Goal: Task Accomplishment & Management: Manage account settings

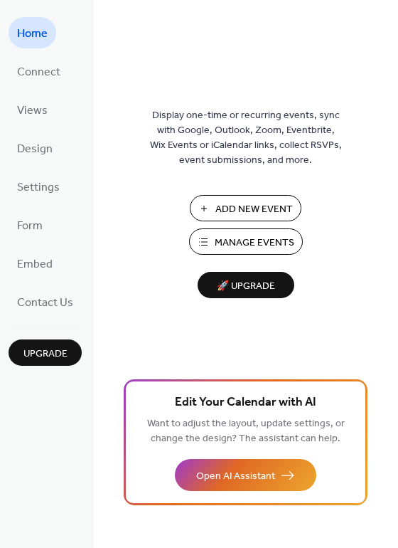
click at [246, 244] on span "Manage Events" at bounding box center [255, 242] width 80 height 15
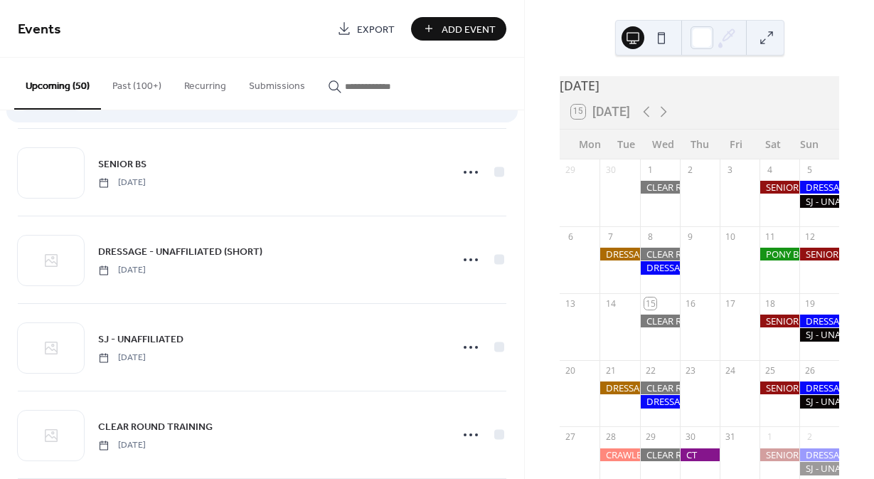
scroll to position [1167, 0]
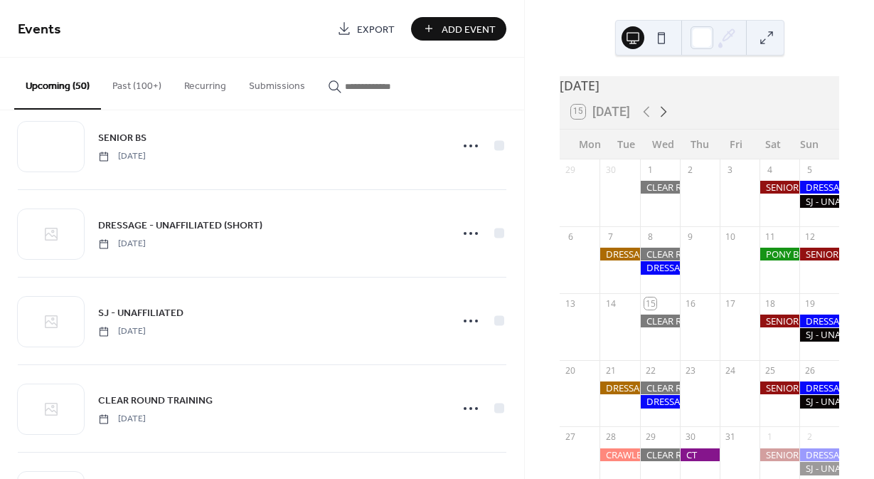
click at [665, 120] on icon at bounding box center [663, 111] width 17 height 17
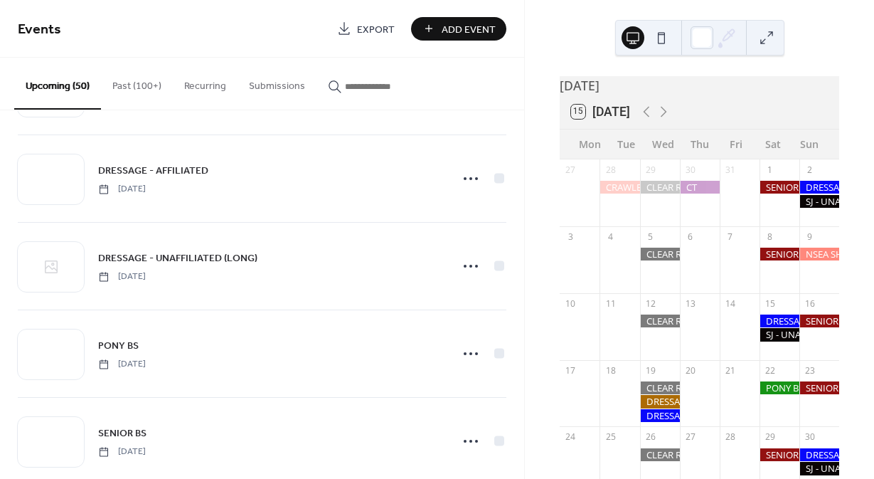
scroll to position [2098, 0]
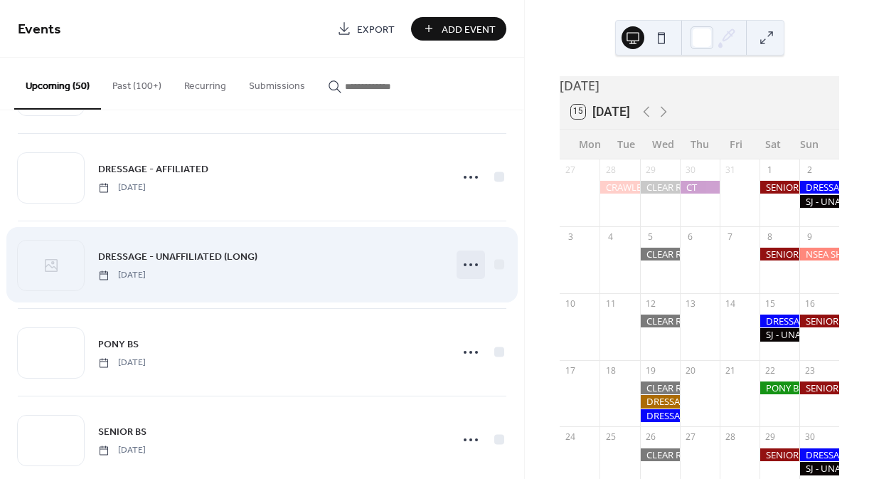
click at [464, 265] on circle at bounding box center [465, 264] width 3 height 3
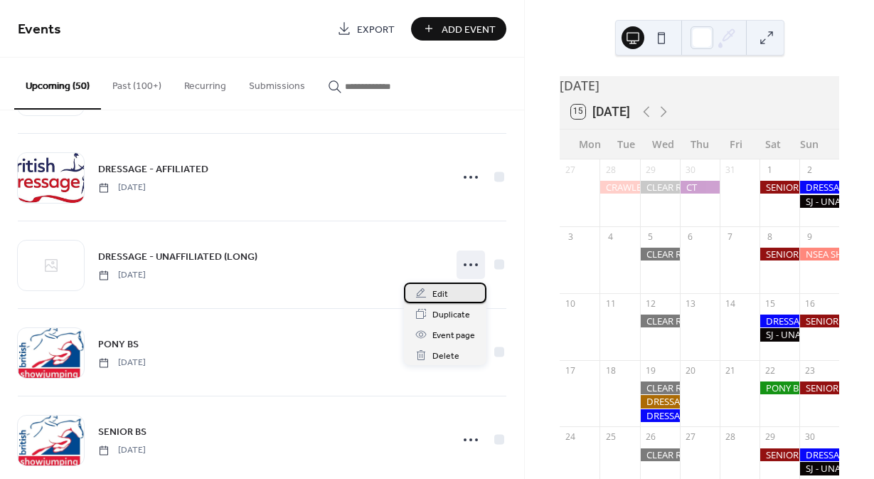
click at [432, 291] on div "Edit" at bounding box center [445, 292] width 83 height 21
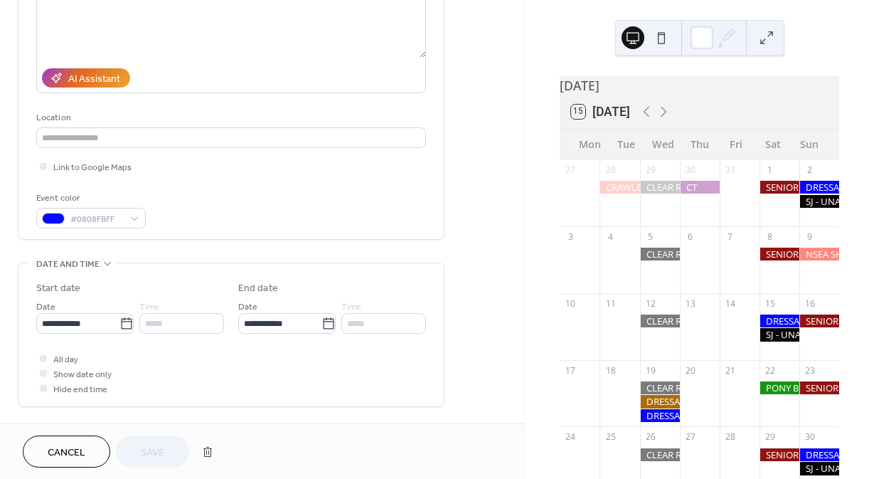
scroll to position [203, 0]
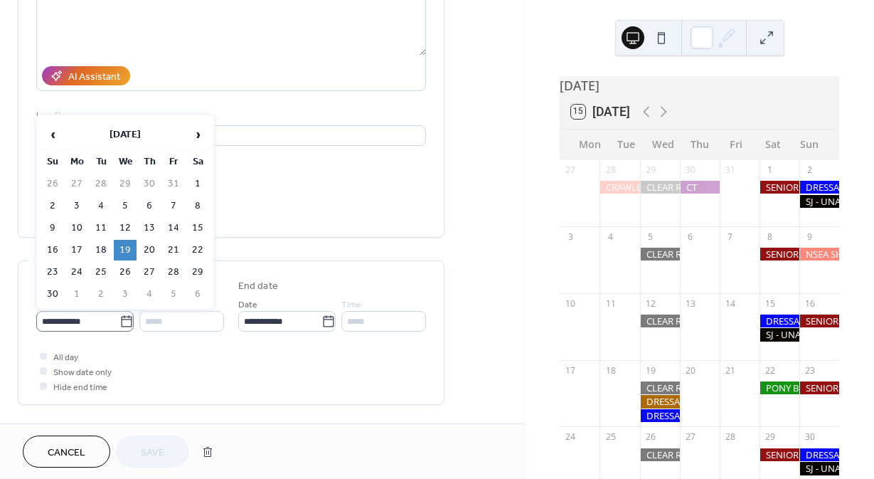
click at [123, 328] on icon at bounding box center [126, 321] width 14 height 14
click at [119, 328] on input "**********" at bounding box center [77, 321] width 83 height 21
click at [127, 208] on td "5" at bounding box center [125, 206] width 23 height 21
type input "**********"
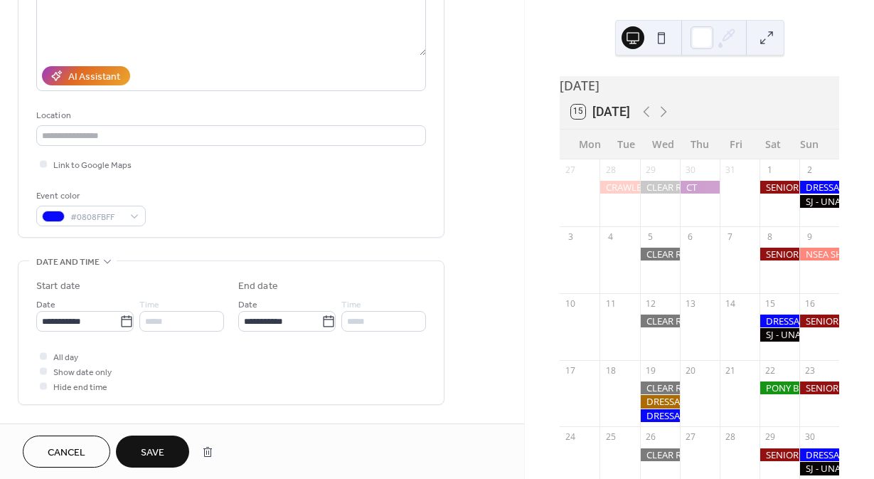
click at [167, 450] on button "Save" at bounding box center [152, 451] width 73 height 32
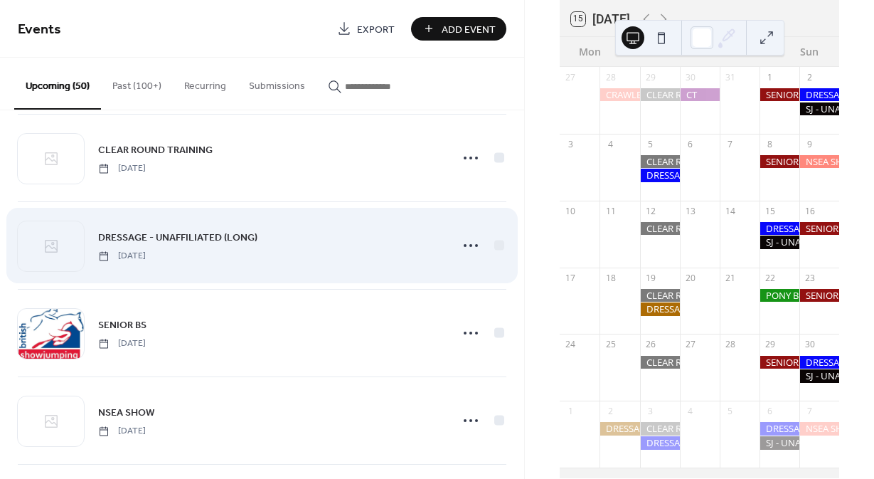
scroll to position [1406, 0]
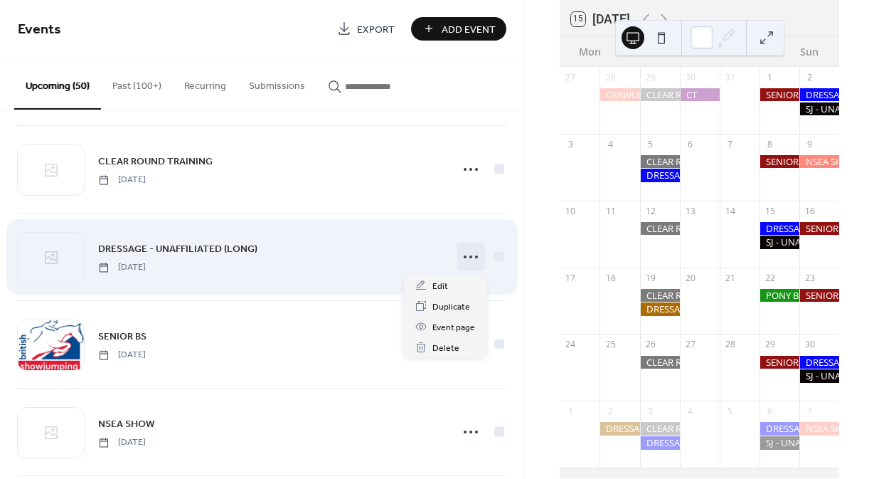
click at [472, 261] on icon at bounding box center [470, 256] width 23 height 23
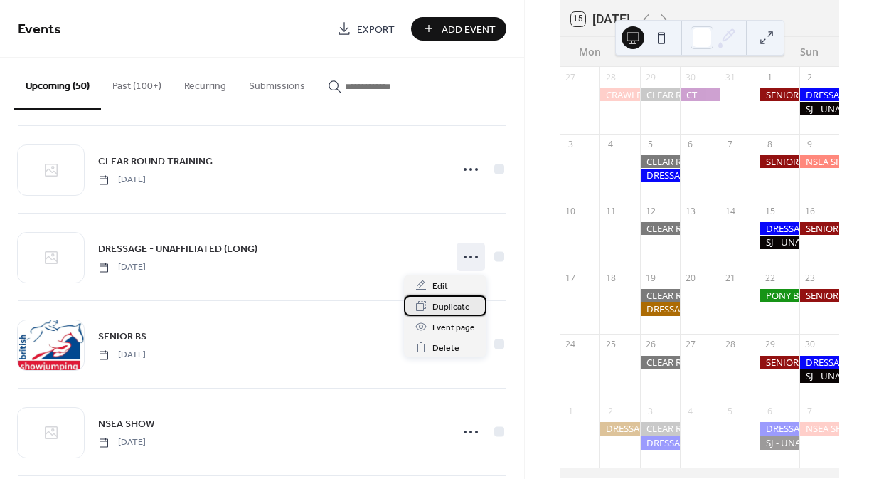
click at [449, 307] on span "Duplicate" at bounding box center [451, 306] width 38 height 15
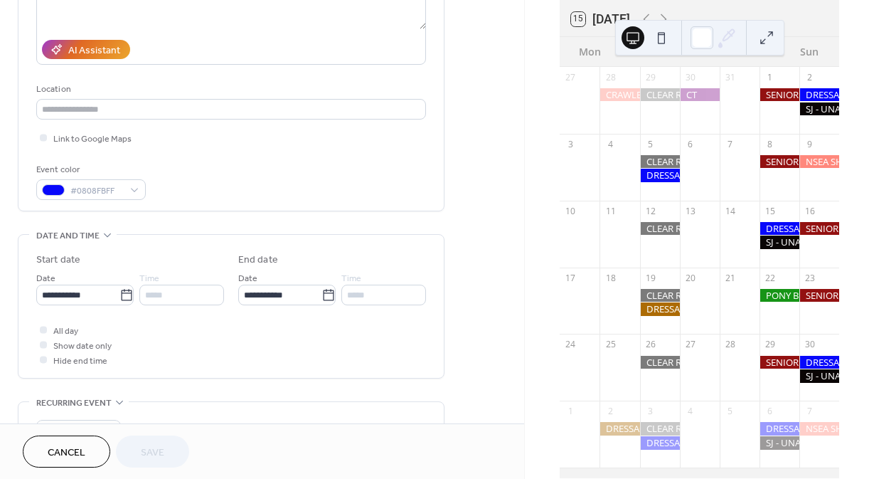
scroll to position [233, 0]
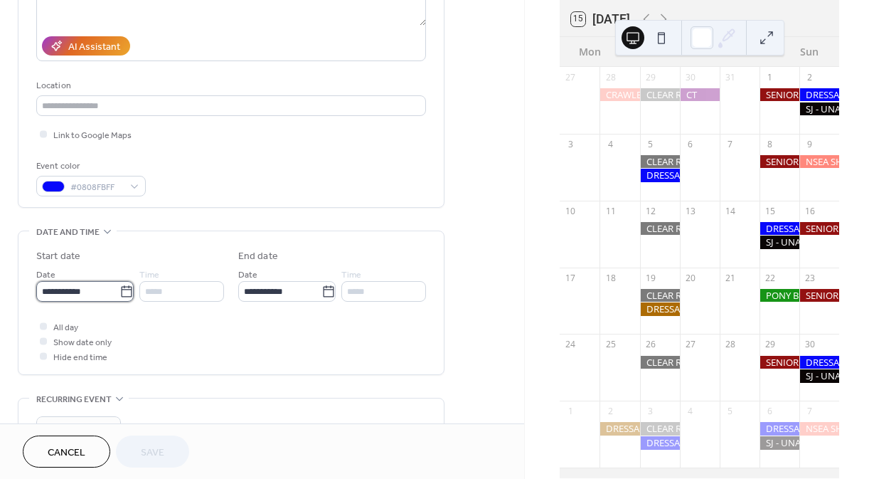
click at [115, 296] on input "**********" at bounding box center [77, 291] width 83 height 21
click at [467, 255] on div "**********" at bounding box center [262, 281] width 524 height 871
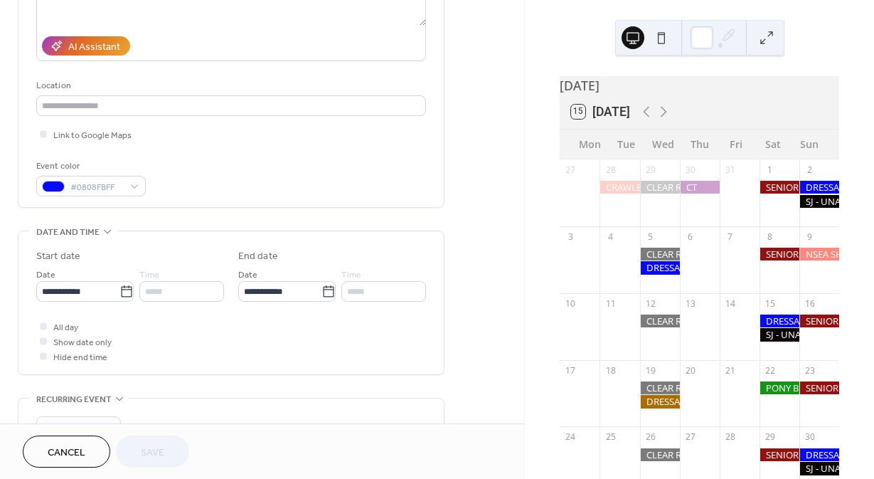
scroll to position [0, 0]
click at [663, 119] on icon at bounding box center [663, 111] width 17 height 17
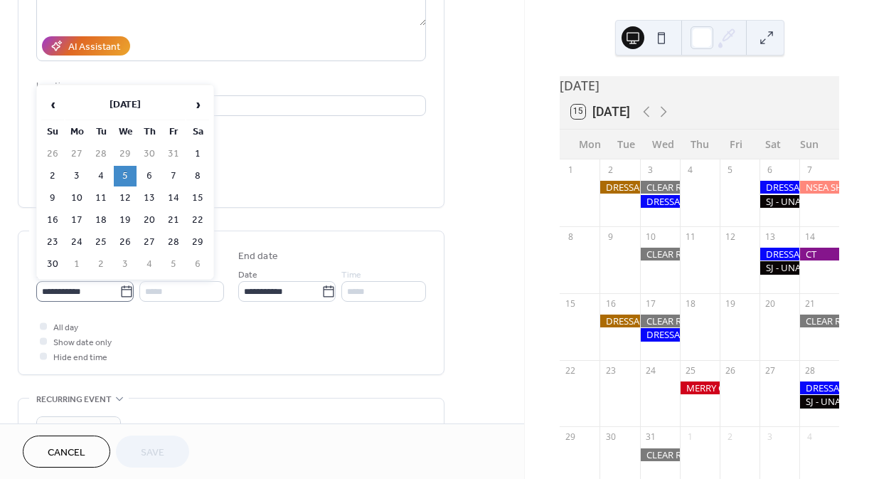
click at [122, 299] on icon at bounding box center [126, 292] width 14 height 14
click at [119, 299] on input "**********" at bounding box center [77, 291] width 83 height 21
click at [195, 109] on span "›" at bounding box center [197, 104] width 21 height 28
click at [124, 250] on td "31" at bounding box center [125, 242] width 23 height 21
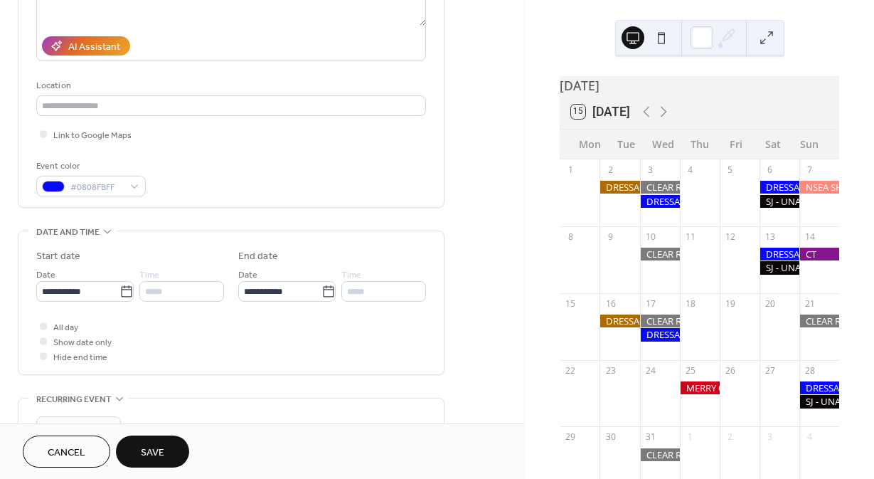
type input "**********"
click at [156, 450] on span "Save" at bounding box center [152, 452] width 23 height 15
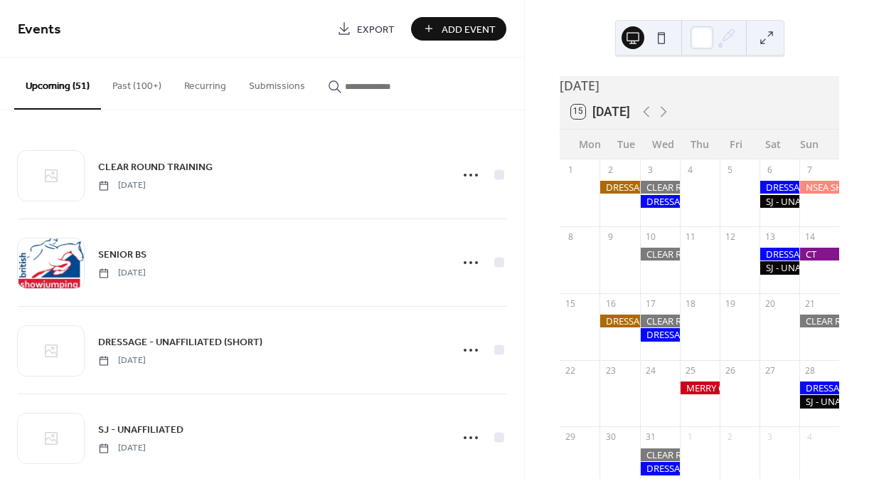
click at [809, 394] on div at bounding box center [819, 387] width 40 height 13
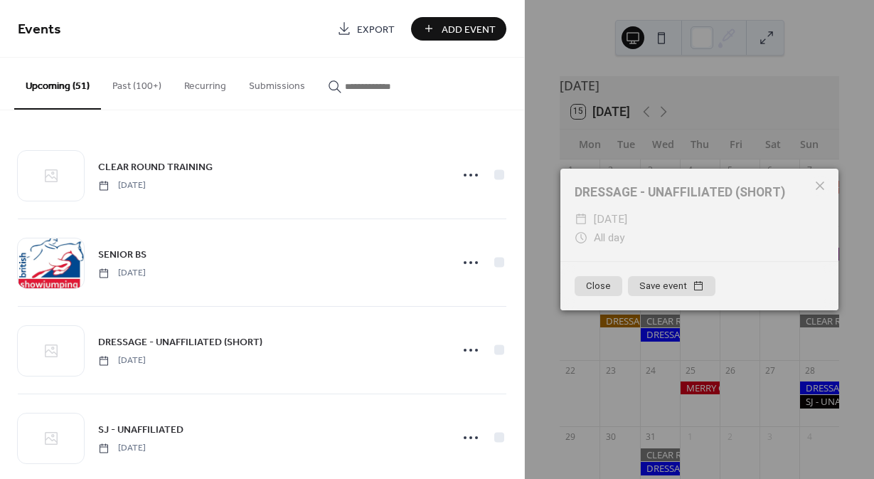
click at [824, 185] on icon at bounding box center [820, 185] width 17 height 17
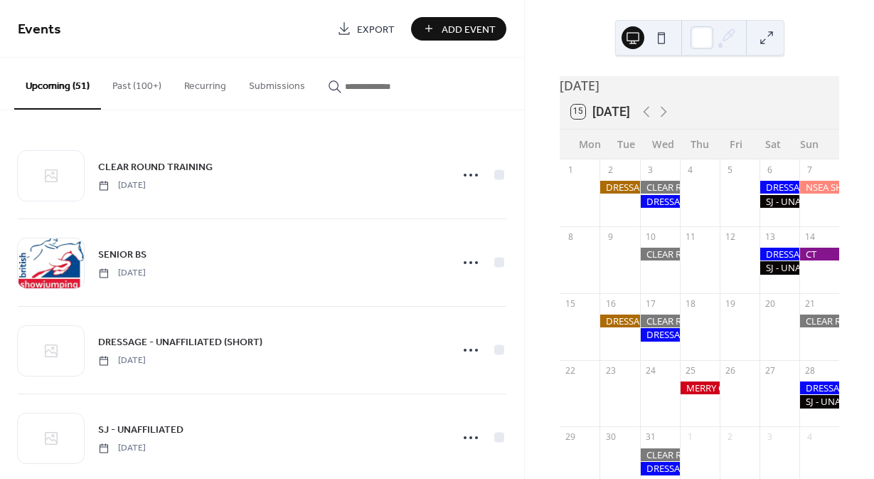
click at [772, 260] on div at bounding box center [780, 254] width 40 height 13
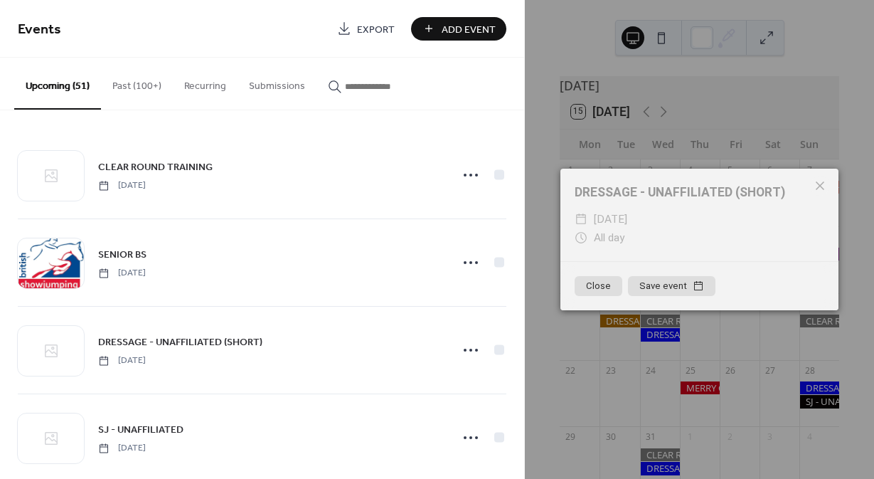
click at [818, 186] on icon at bounding box center [820, 185] width 17 height 17
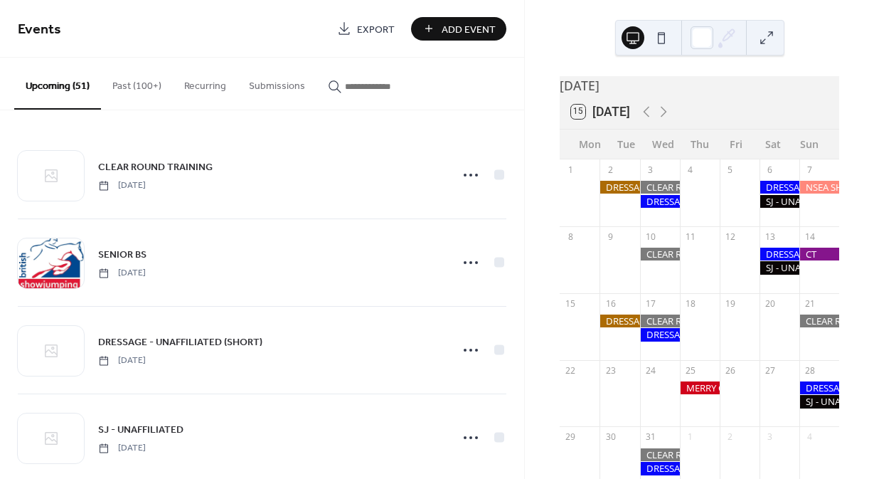
click at [775, 193] on div at bounding box center [780, 187] width 40 height 13
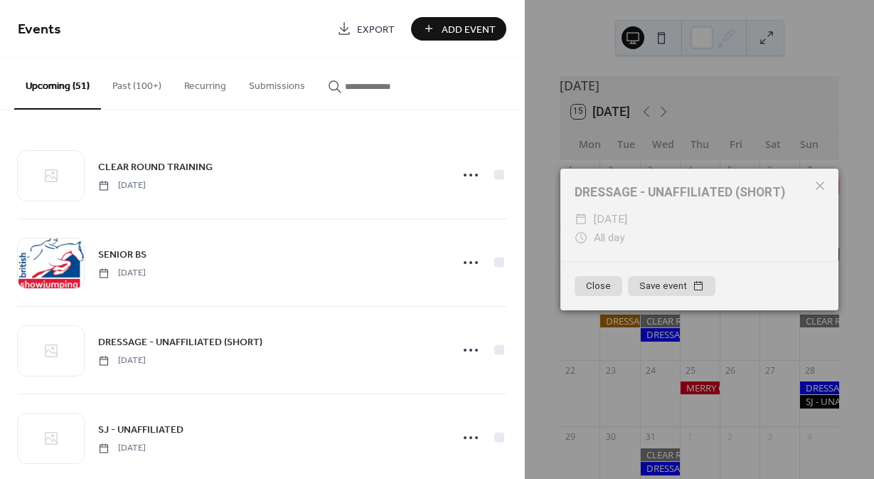
click at [825, 185] on icon at bounding box center [820, 185] width 17 height 17
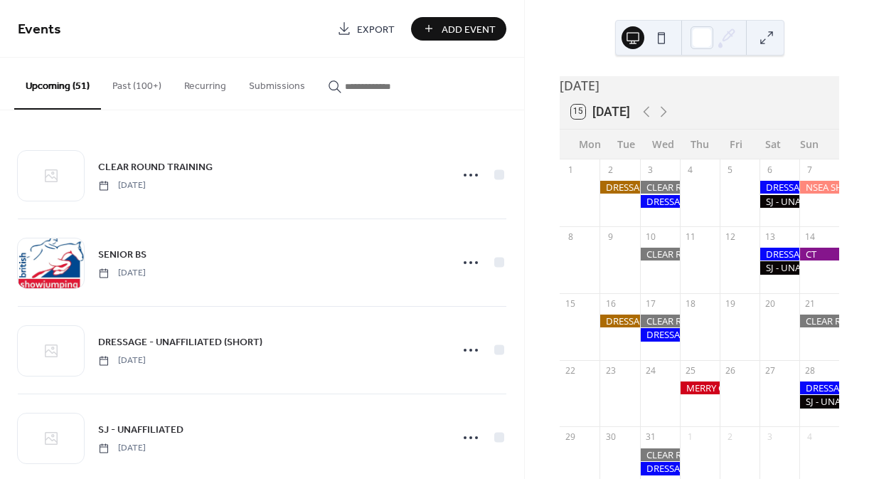
click at [662, 208] on div at bounding box center [660, 201] width 40 height 13
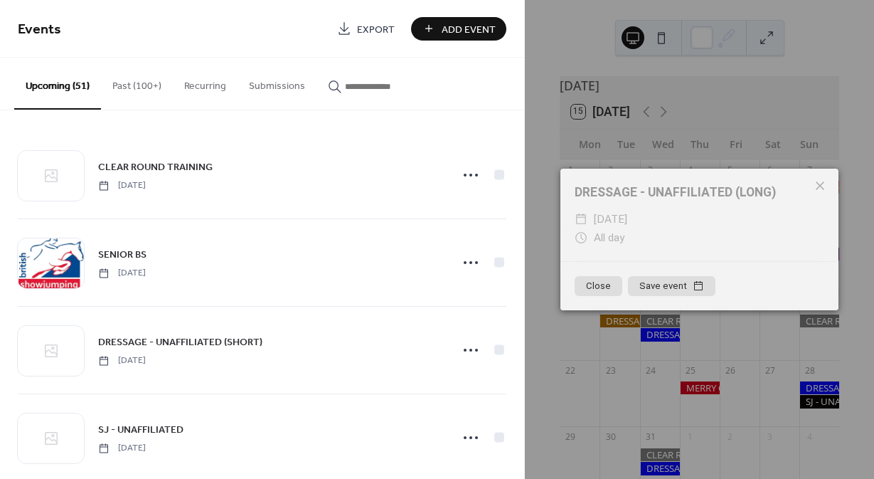
click at [823, 186] on icon at bounding box center [820, 185] width 17 height 17
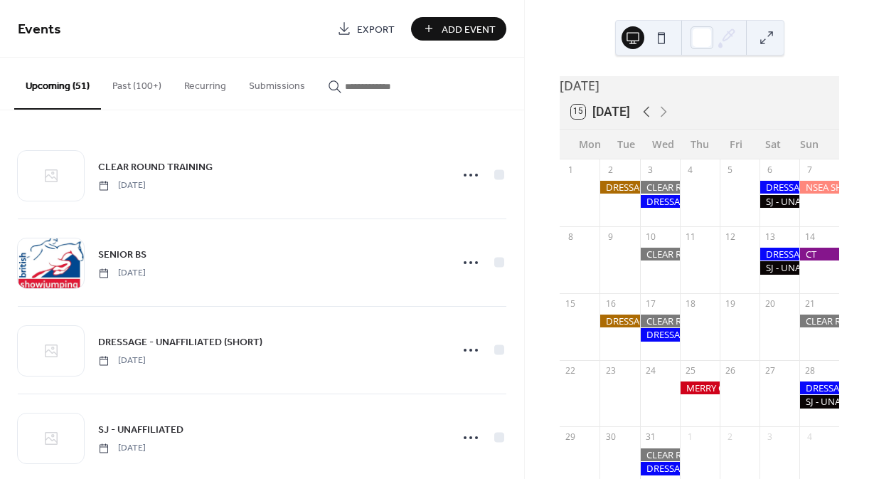
click at [648, 120] on icon at bounding box center [646, 111] width 17 height 17
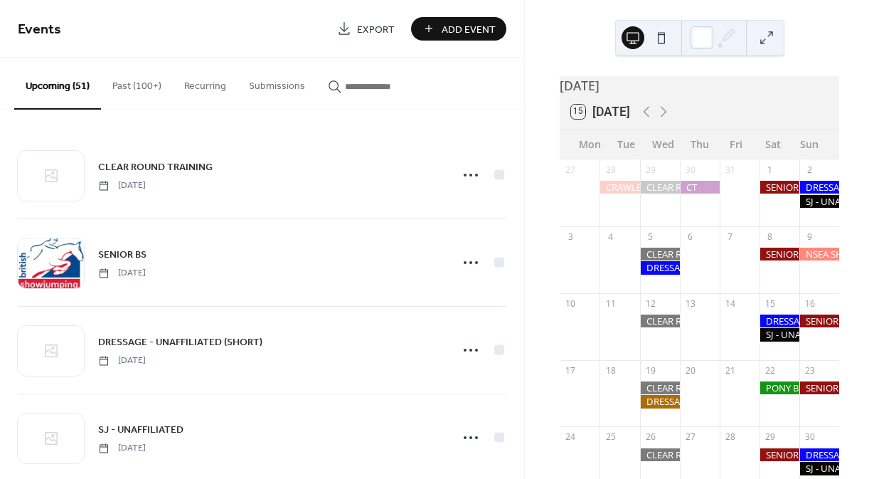
click at [663, 408] on div at bounding box center [660, 401] width 40 height 13
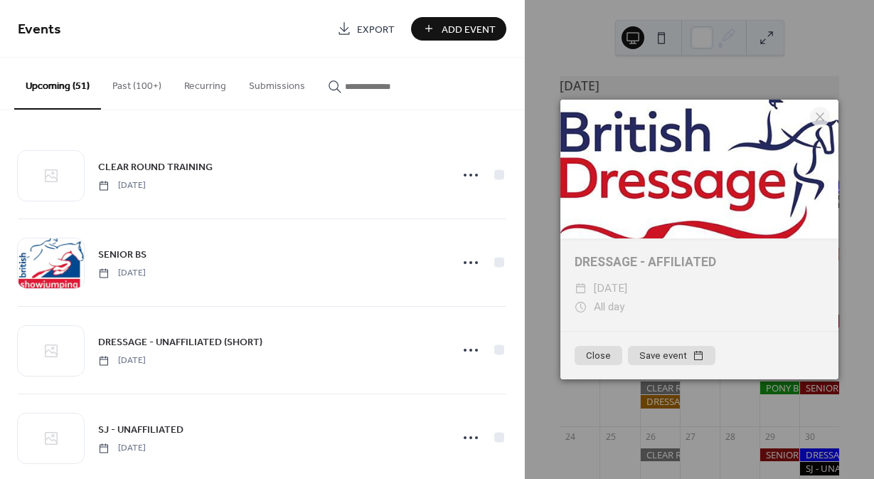
click at [814, 116] on icon at bounding box center [820, 116] width 17 height 17
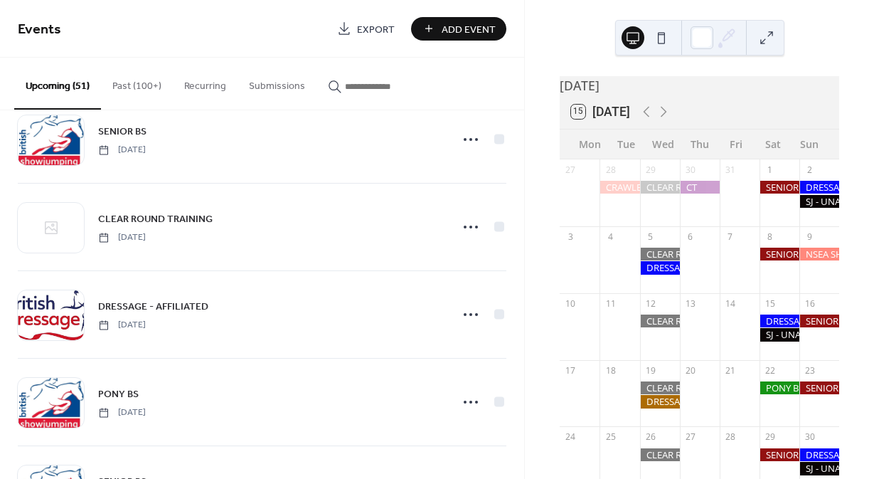
scroll to position [2055, 0]
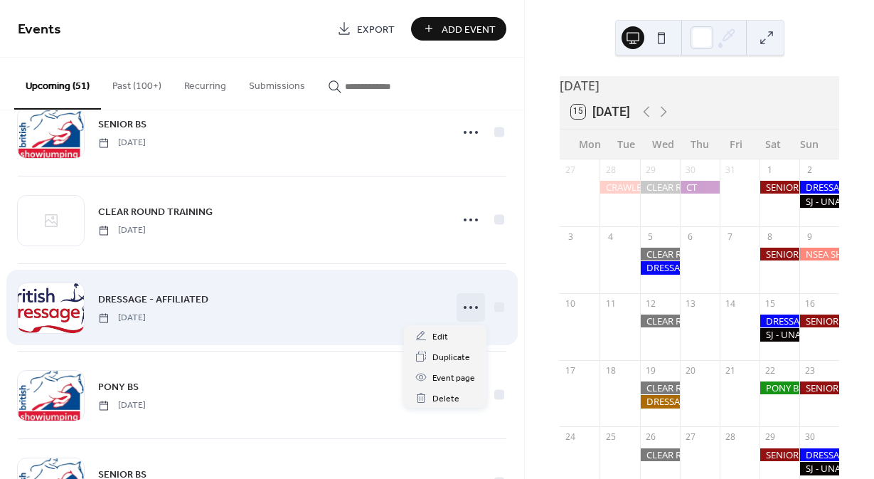
click at [471, 308] on circle at bounding box center [470, 307] width 3 height 3
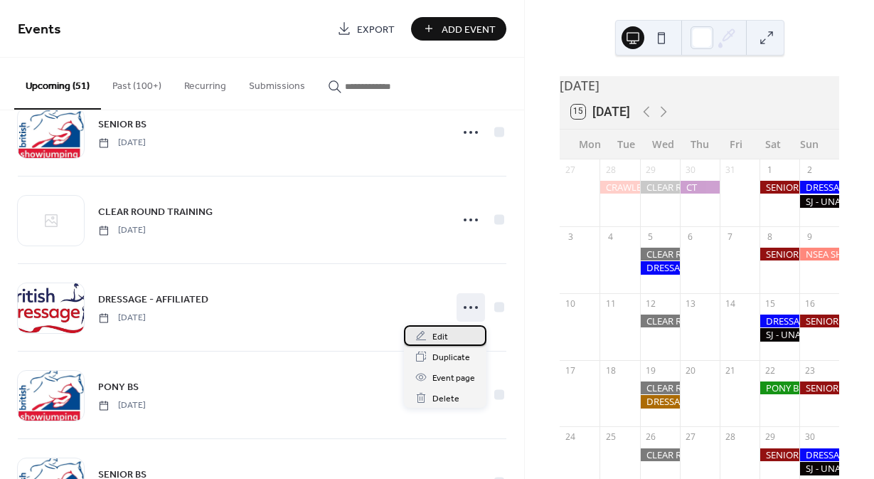
click at [443, 337] on span "Edit" at bounding box center [440, 336] width 16 height 15
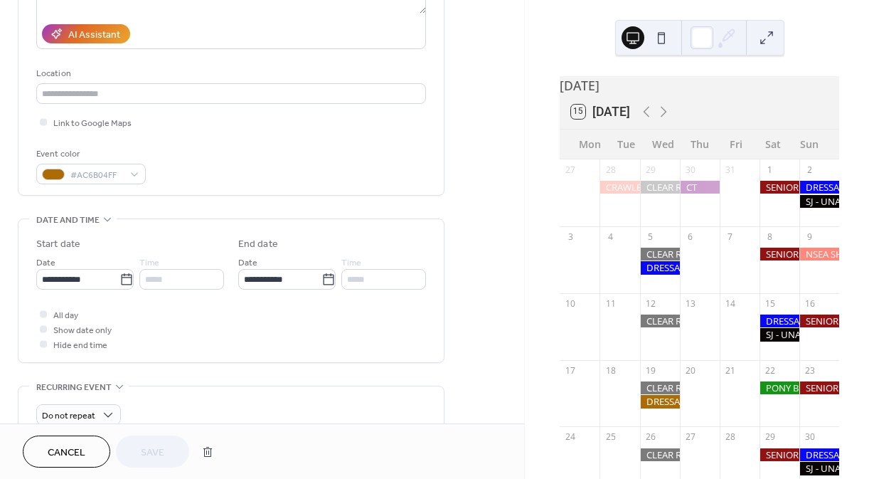
scroll to position [249, 0]
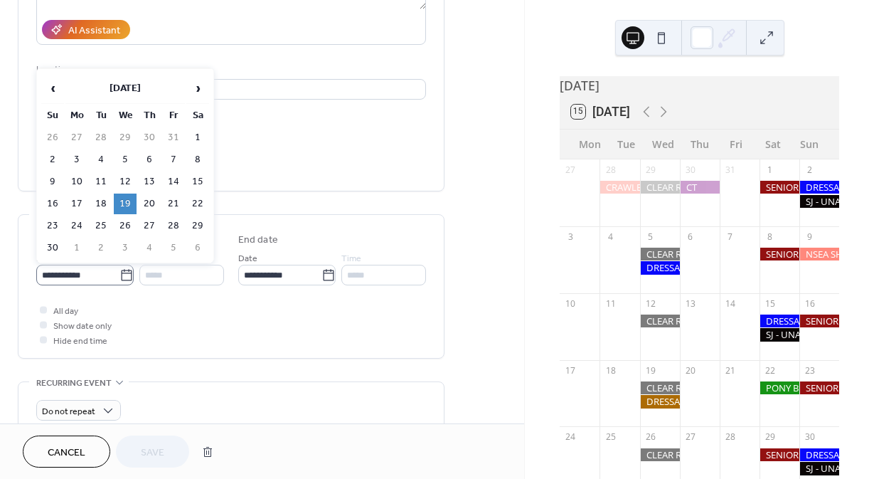
click at [119, 280] on icon at bounding box center [126, 275] width 14 height 14
click at [119, 280] on input "**********" at bounding box center [77, 275] width 83 height 21
click at [105, 161] on td "4" at bounding box center [101, 159] width 23 height 21
type input "**********"
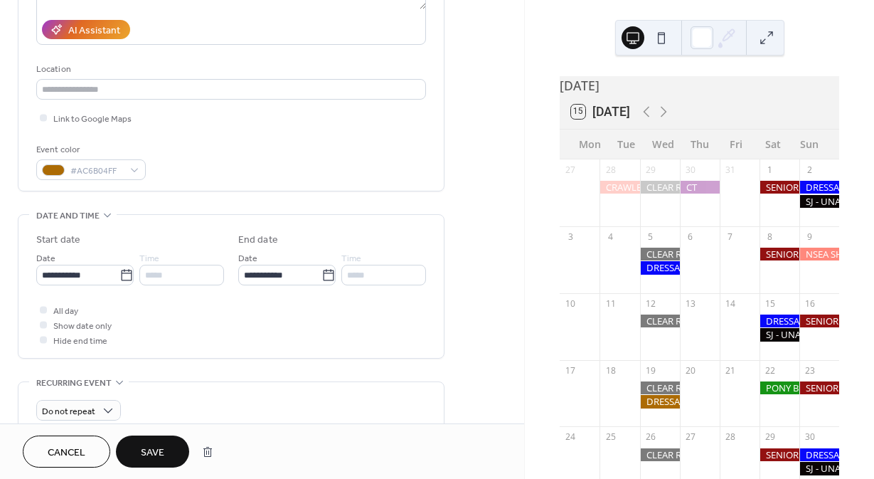
click at [282, 316] on div "All day Show date only Hide end time" at bounding box center [231, 324] width 390 height 45
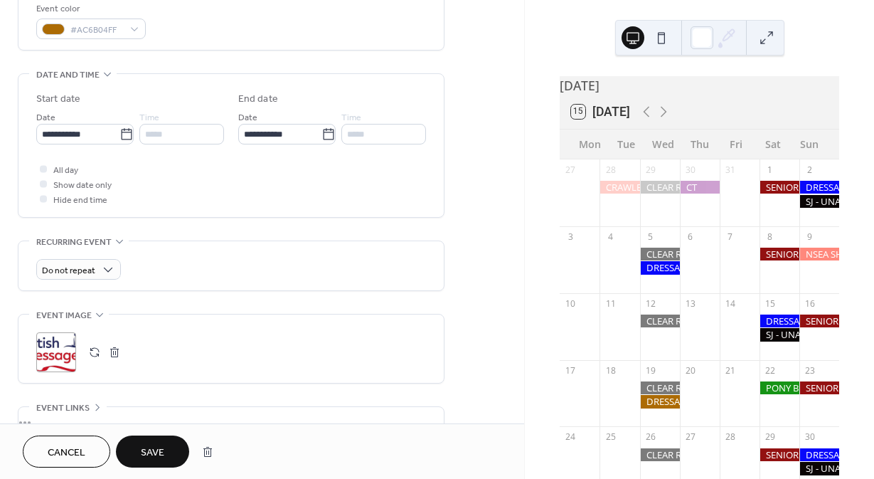
scroll to position [408, 0]
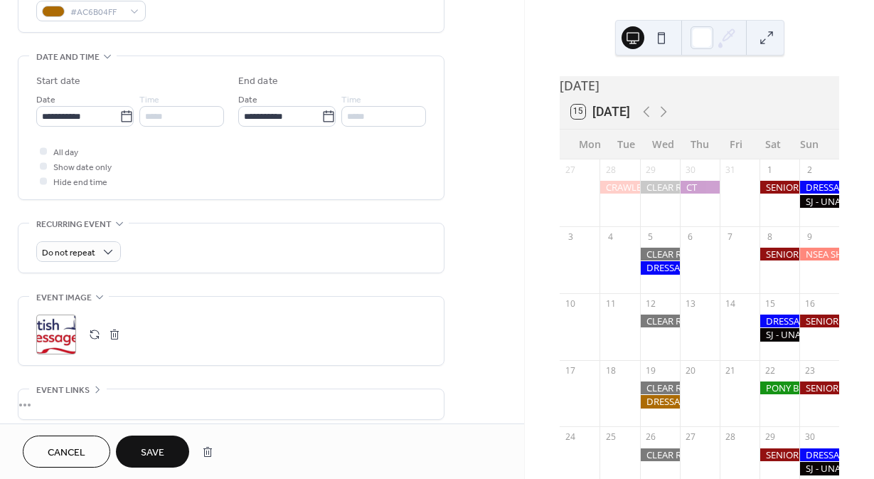
click at [159, 454] on span "Save" at bounding box center [152, 452] width 23 height 15
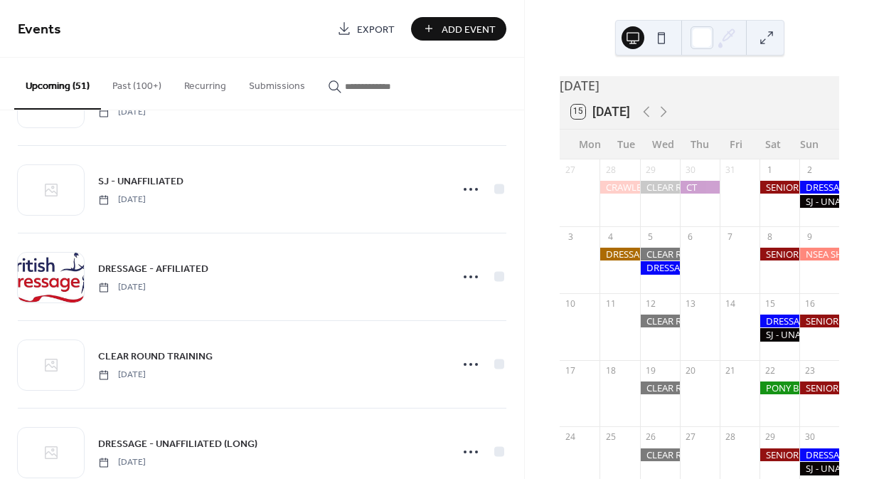
scroll to position [1318, 0]
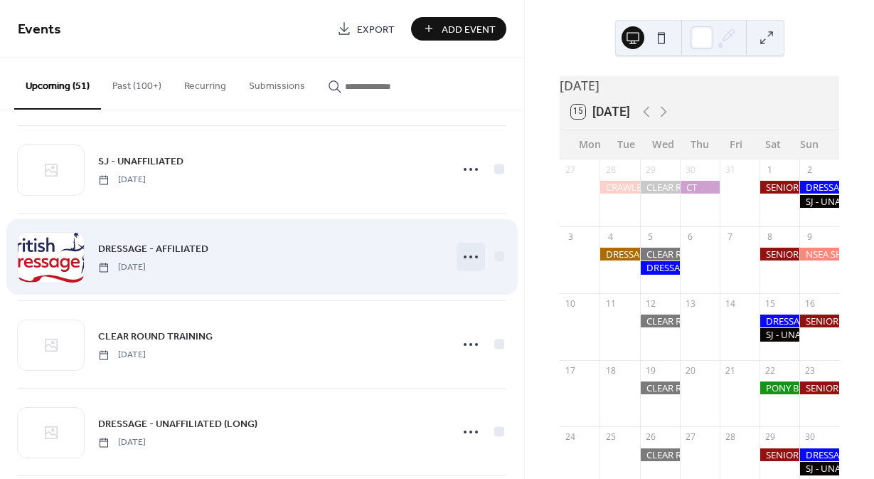
click at [473, 259] on icon at bounding box center [470, 256] width 23 height 23
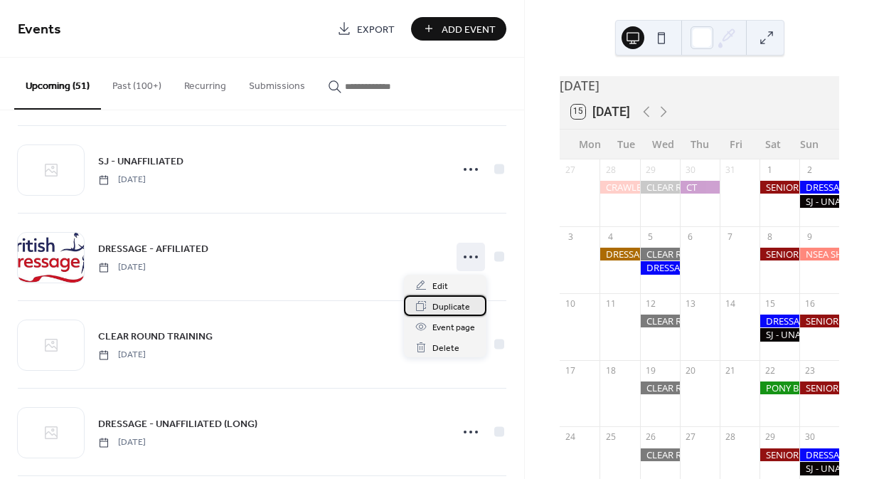
click at [445, 306] on span "Duplicate" at bounding box center [451, 306] width 38 height 15
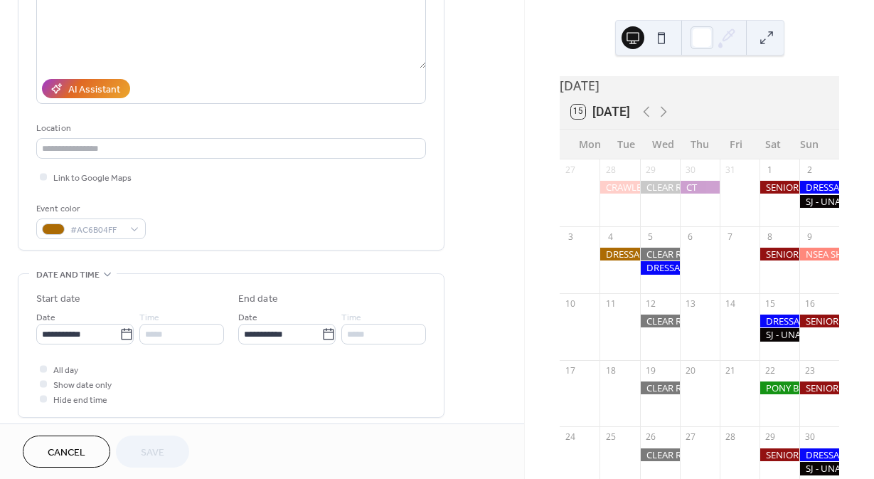
scroll to position [243, 0]
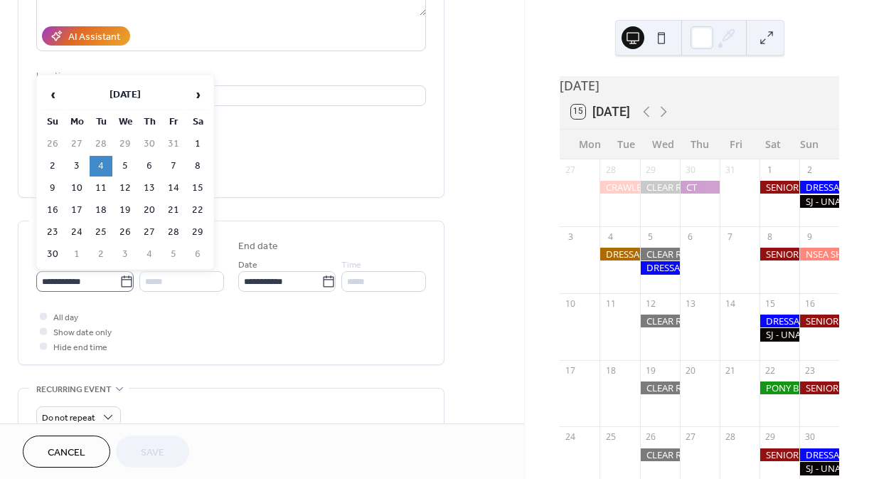
click at [123, 289] on icon at bounding box center [126, 282] width 14 height 14
click at [119, 289] on input "**********" at bounding box center [77, 281] width 83 height 21
click at [102, 216] on td "18" at bounding box center [101, 210] width 23 height 21
type input "**********"
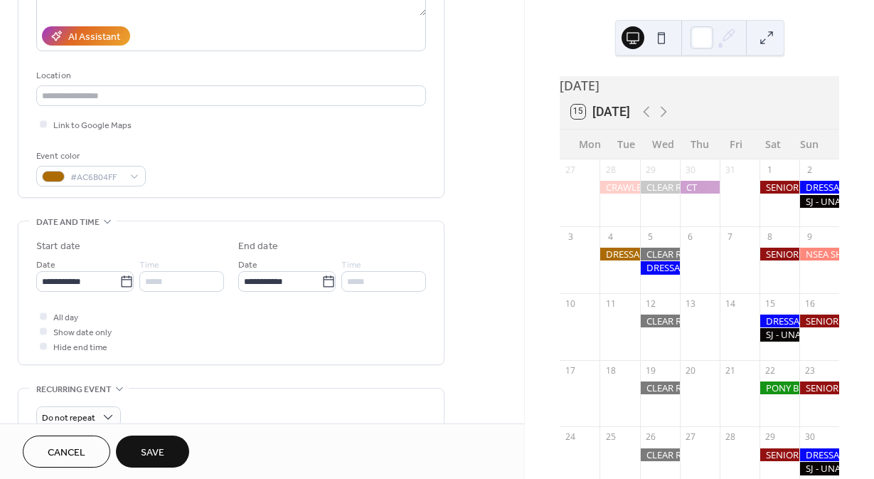
click at [163, 450] on span "Save" at bounding box center [152, 452] width 23 height 15
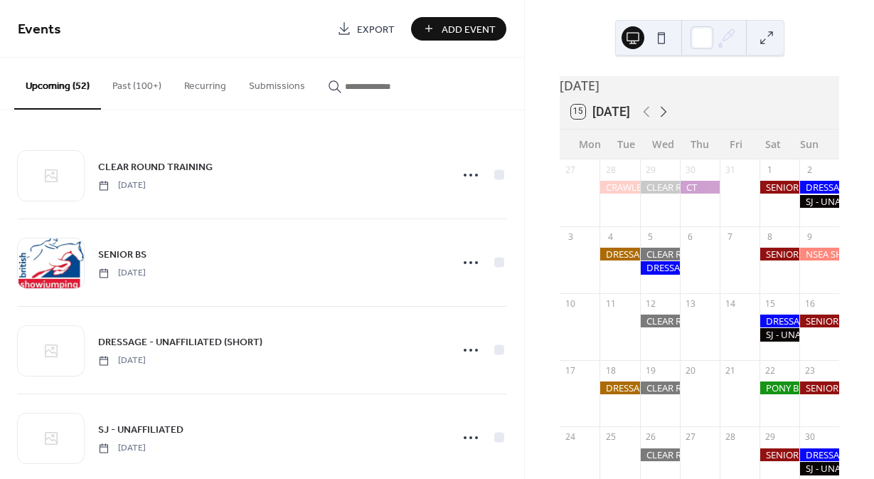
click at [666, 117] on icon at bounding box center [664, 112] width 6 height 11
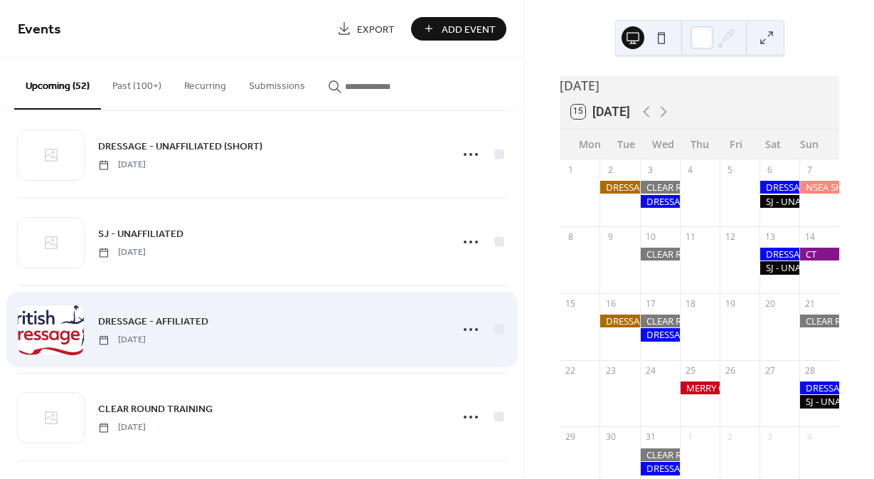
scroll to position [197, 0]
click at [475, 326] on icon at bounding box center [470, 328] width 23 height 23
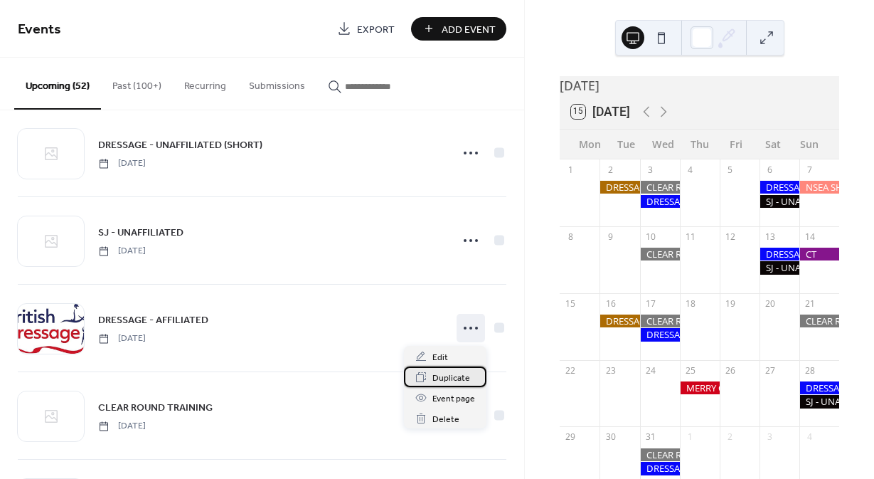
click at [447, 378] on span "Duplicate" at bounding box center [451, 378] width 38 height 15
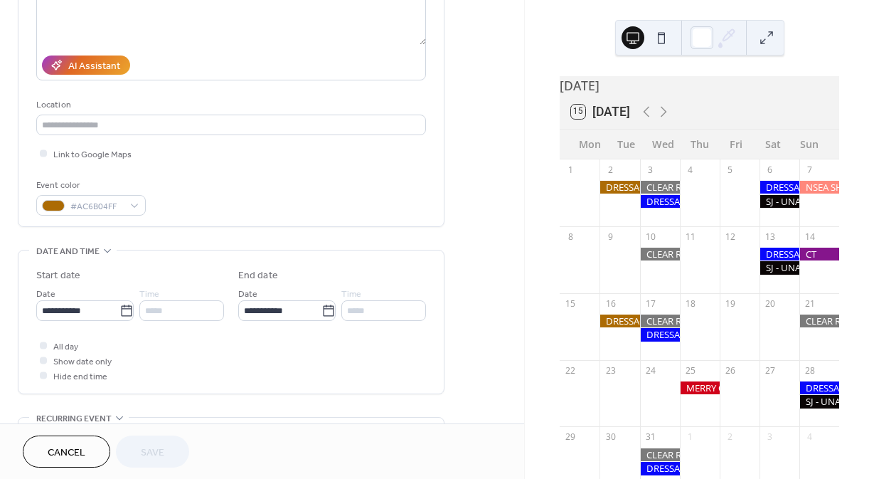
scroll to position [213, 0]
click at [121, 315] on icon at bounding box center [126, 309] width 11 height 11
click at [118, 315] on input "**********" at bounding box center [77, 310] width 83 height 21
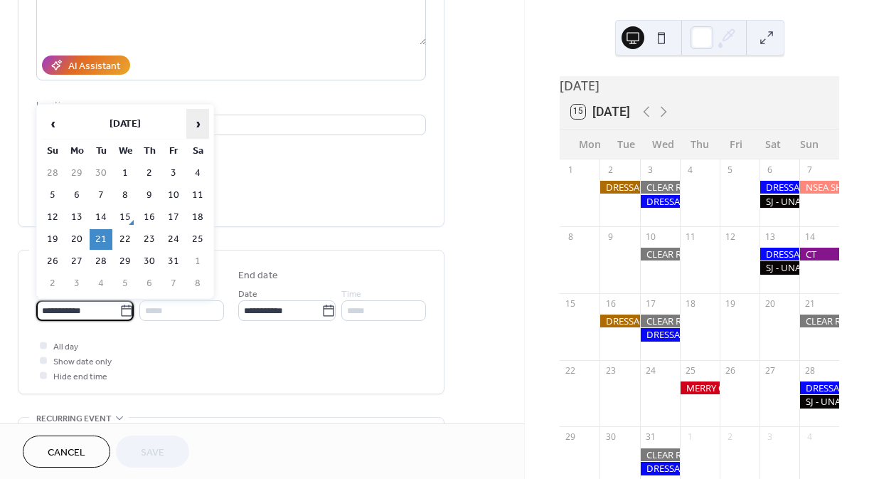
click at [198, 131] on span "›" at bounding box center [197, 124] width 21 height 28
click at [102, 265] on td "30" at bounding box center [101, 261] width 23 height 21
type input "**********"
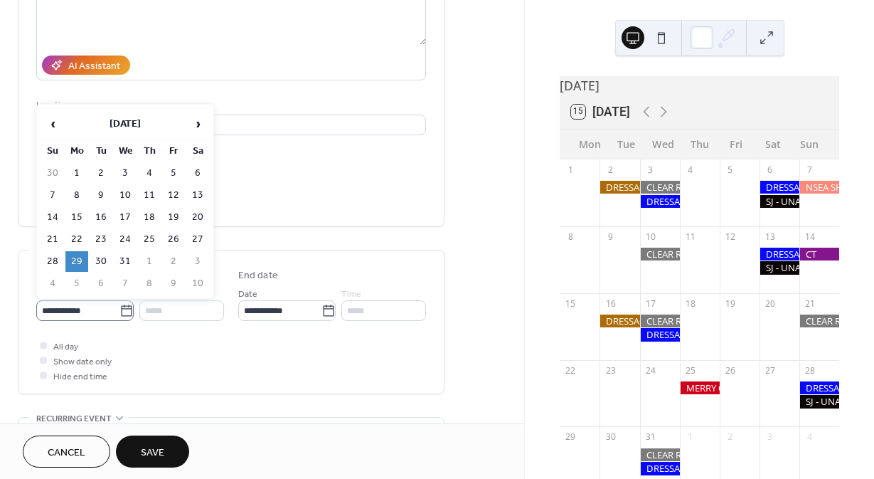
click at [119, 318] on icon at bounding box center [126, 311] width 14 height 14
click at [119, 319] on input "**********" at bounding box center [77, 310] width 83 height 21
click at [104, 266] on td "30" at bounding box center [101, 261] width 23 height 21
type input "**********"
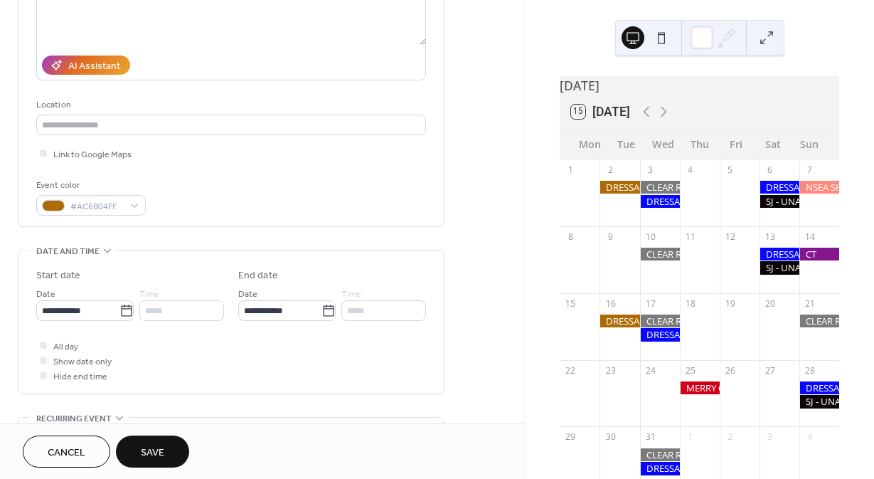
click at [163, 446] on span "Save" at bounding box center [152, 452] width 23 height 15
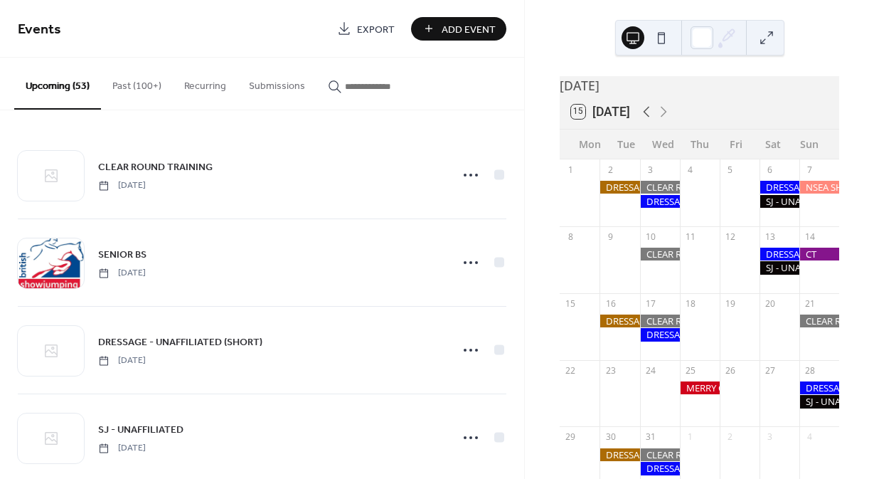
click at [647, 120] on icon at bounding box center [646, 111] width 17 height 17
